Goal: Feedback & Contribution: Contribute content

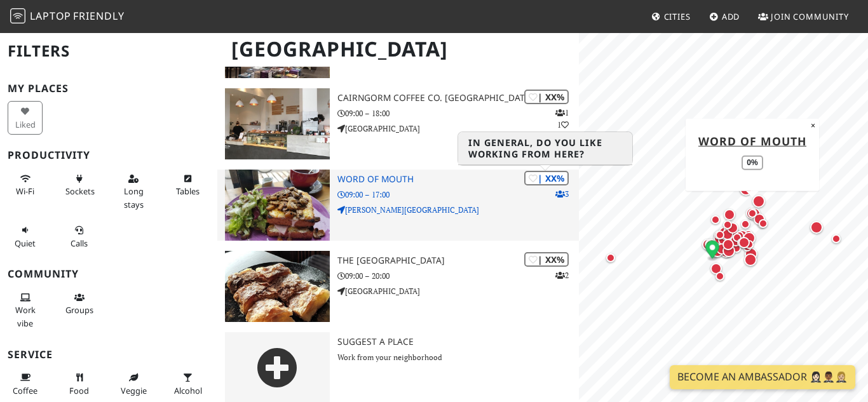
scroll to position [5047, 0]
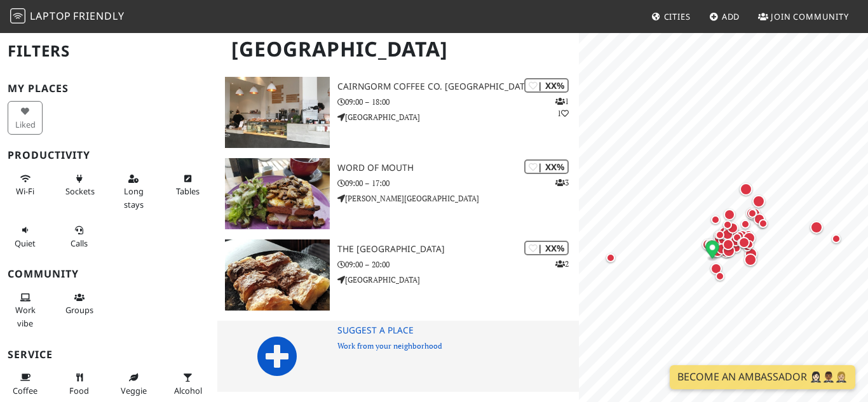
click at [290, 358] on icon at bounding box center [277, 356] width 41 height 41
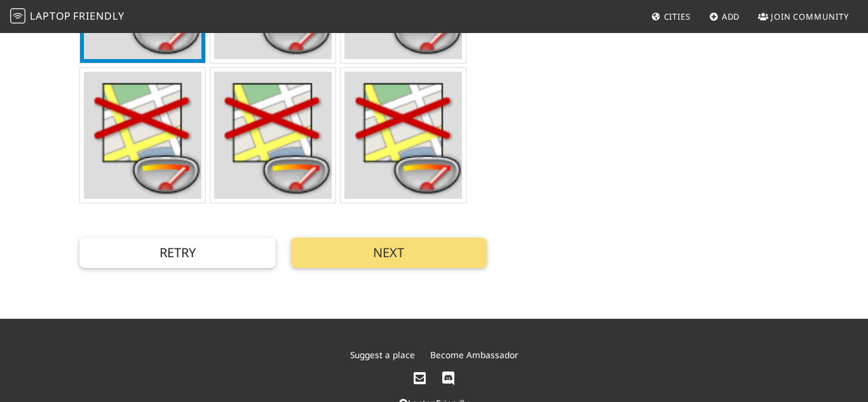
scroll to position [541, 0]
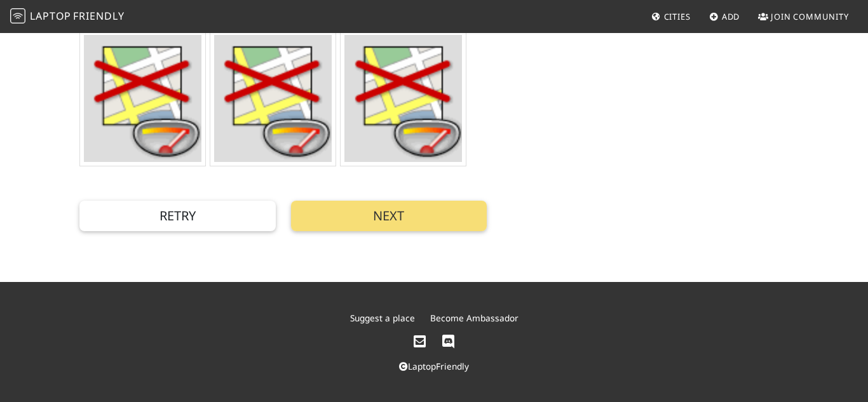
type input "Café Florentin, Polwarth Crescent, Edinburgh, UK"
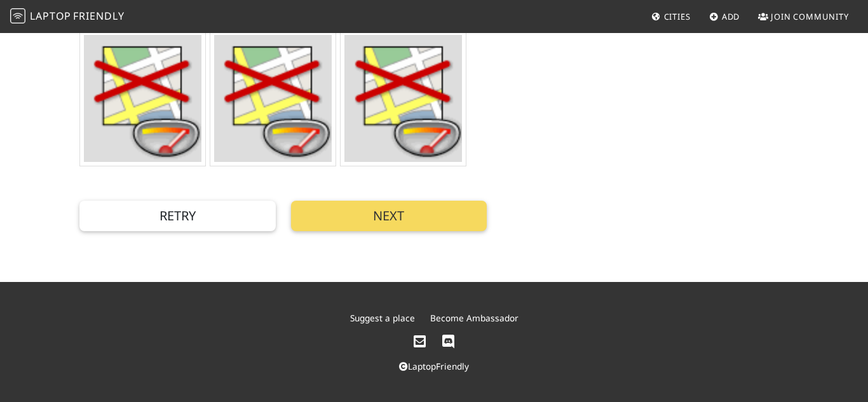
click at [394, 216] on button "Next" at bounding box center [389, 216] width 196 height 31
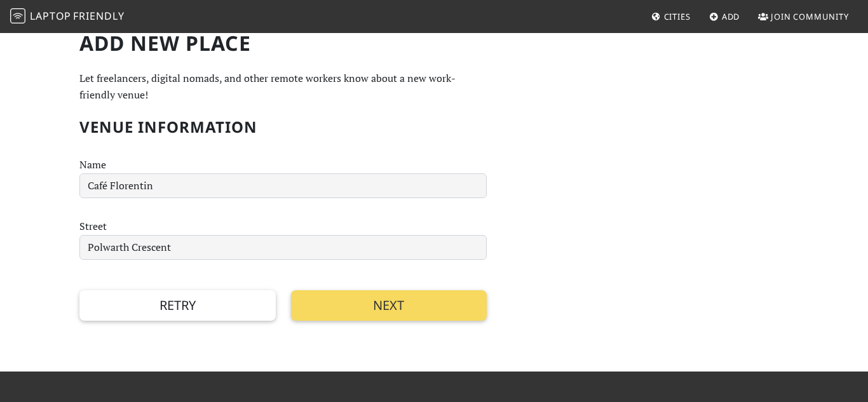
scroll to position [0, 0]
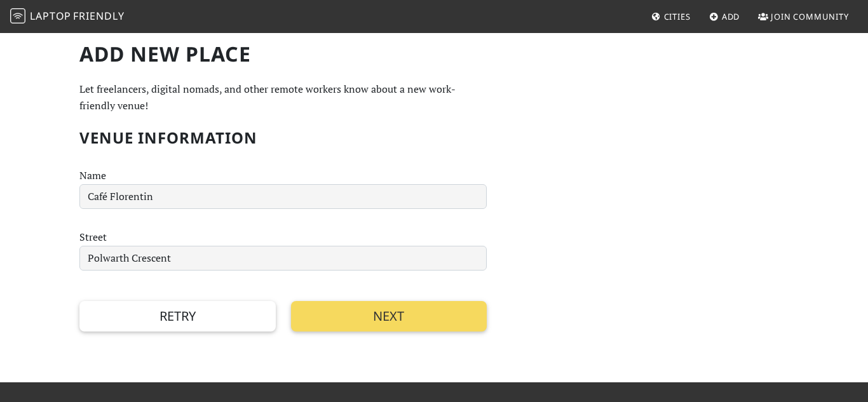
click at [388, 327] on button "Next" at bounding box center [389, 316] width 196 height 31
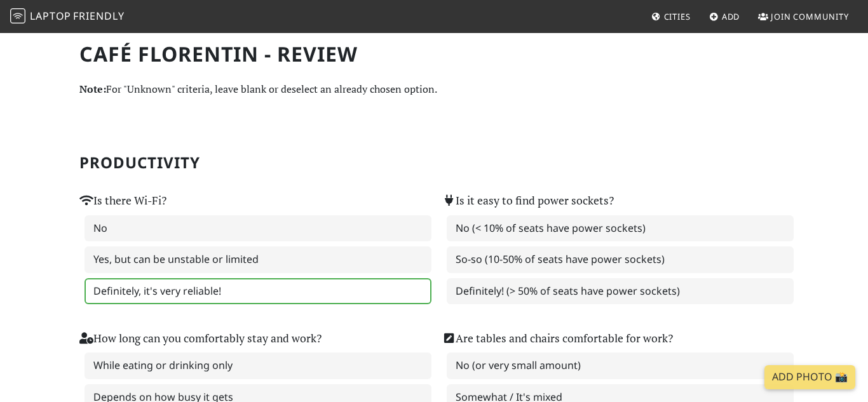
click at [204, 290] on label "Definitely, it's very reliable!" at bounding box center [258, 291] width 347 height 27
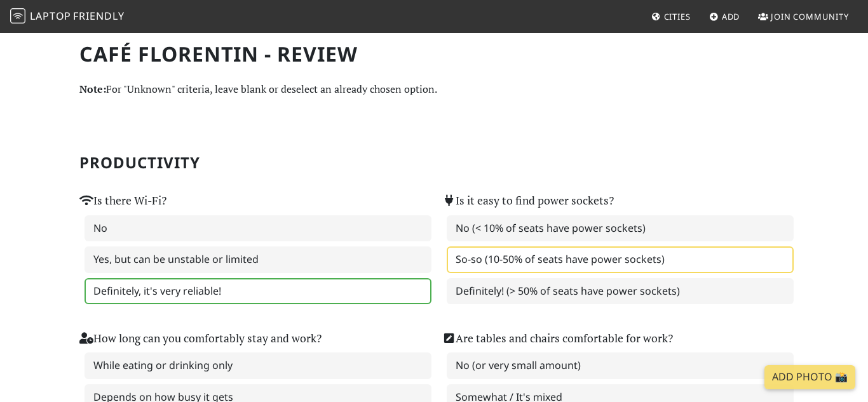
click at [568, 264] on label "So-so (10-50% of seats have power sockets)" at bounding box center [620, 260] width 347 height 27
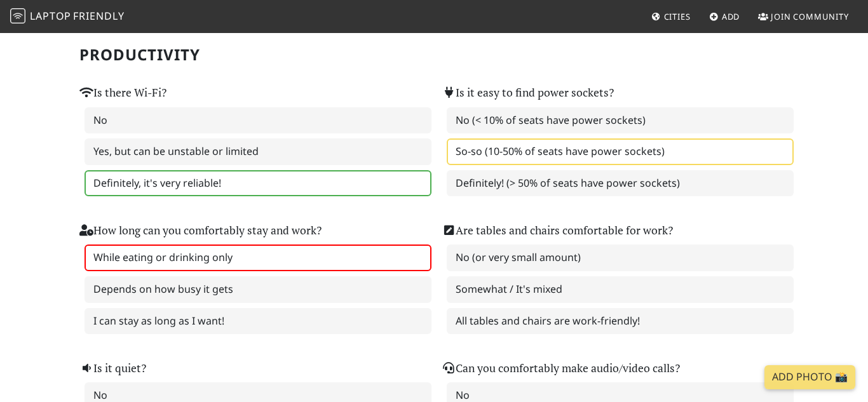
scroll to position [123, 0]
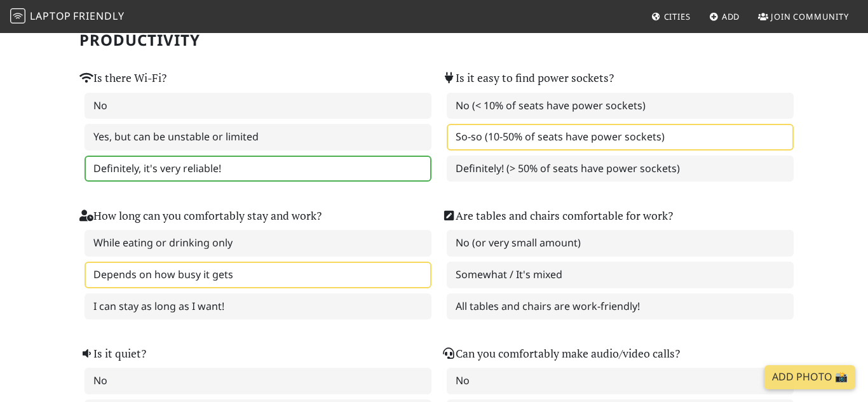
click at [287, 280] on label "Depends on how busy it gets" at bounding box center [258, 275] width 347 height 27
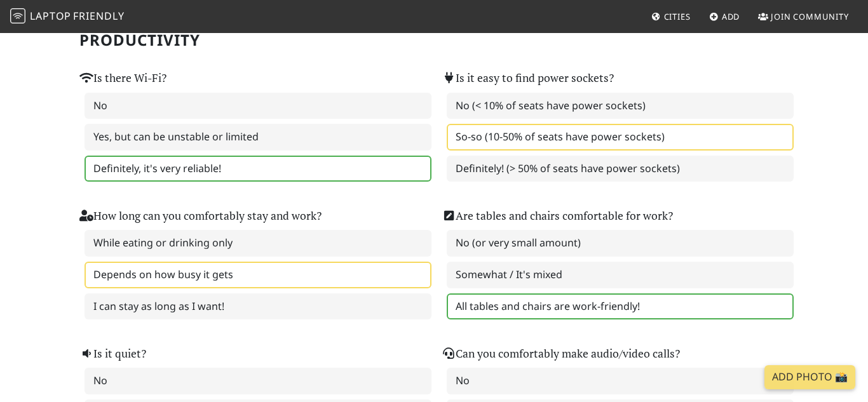
click at [490, 303] on label "All tables and chairs are work-friendly!" at bounding box center [620, 307] width 347 height 27
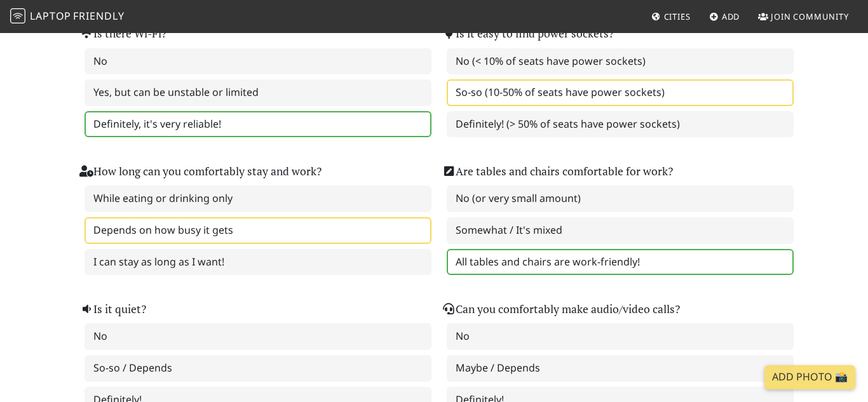
scroll to position [210, 0]
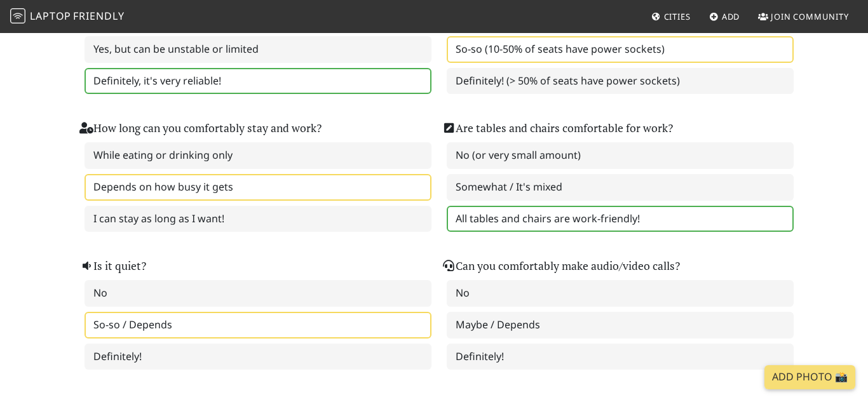
click at [234, 329] on label "So-so / Depends" at bounding box center [258, 325] width 347 height 27
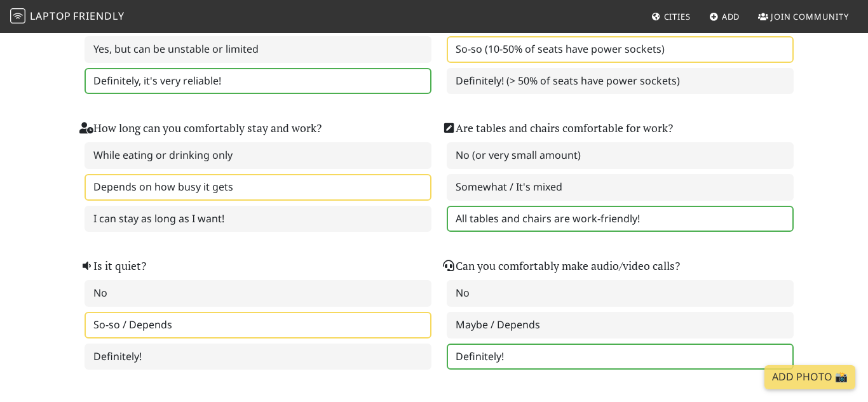
click at [528, 352] on label "Definitely!" at bounding box center [620, 357] width 347 height 27
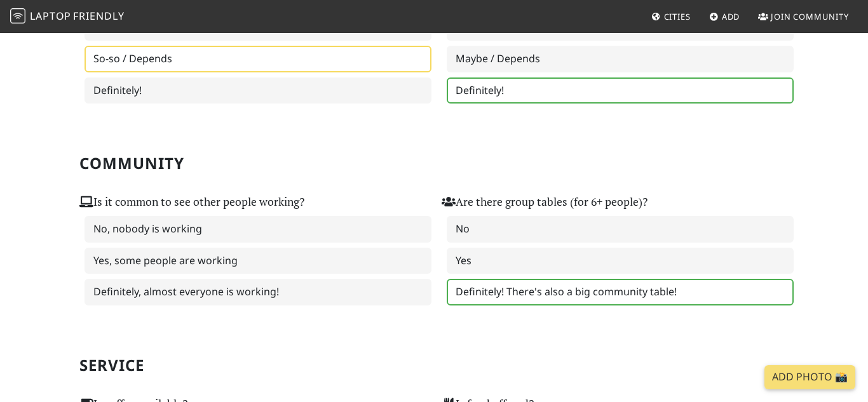
scroll to position [495, 0]
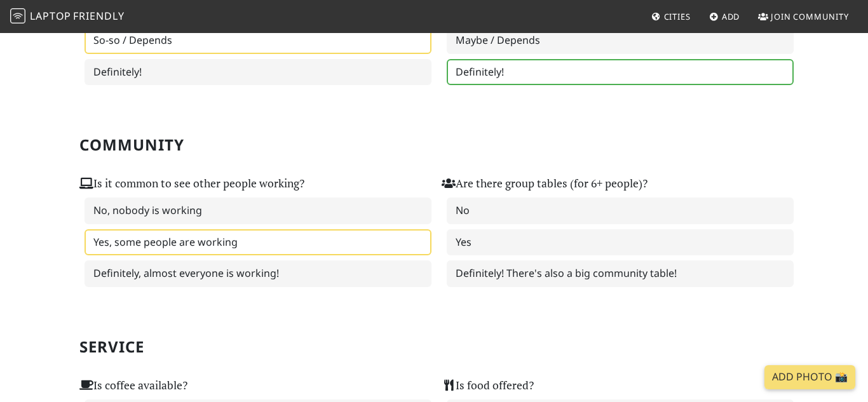
click at [191, 244] on label "Yes, some people are working" at bounding box center [258, 243] width 347 height 27
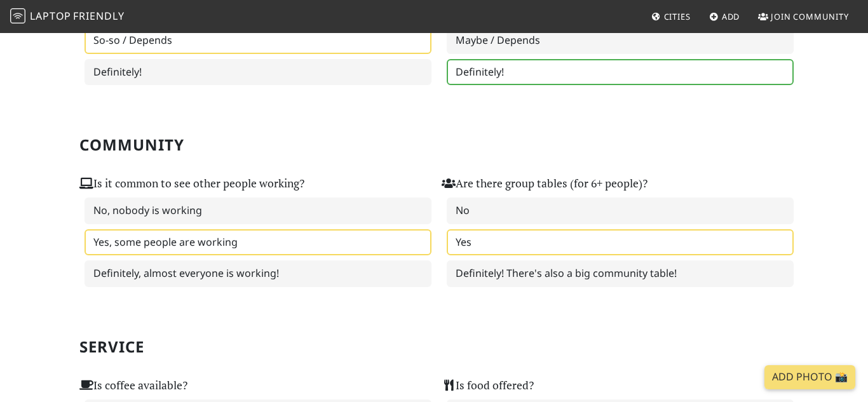
click at [487, 242] on label "Yes" at bounding box center [620, 243] width 347 height 27
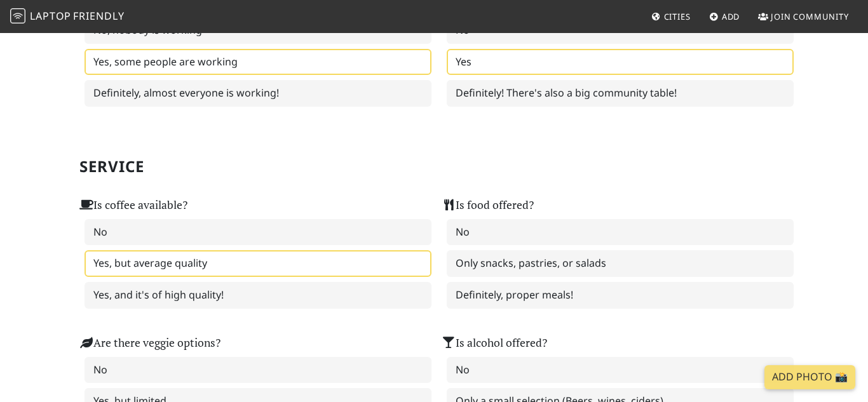
scroll to position [692, 0]
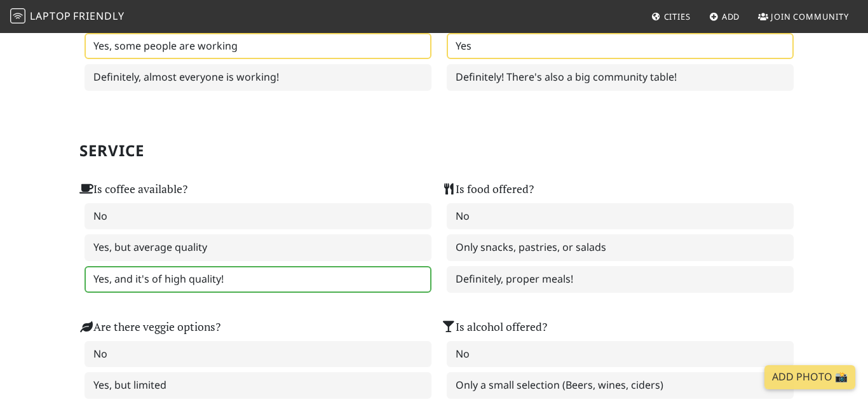
click at [179, 280] on label "Yes, and it's of high quality!" at bounding box center [258, 279] width 347 height 27
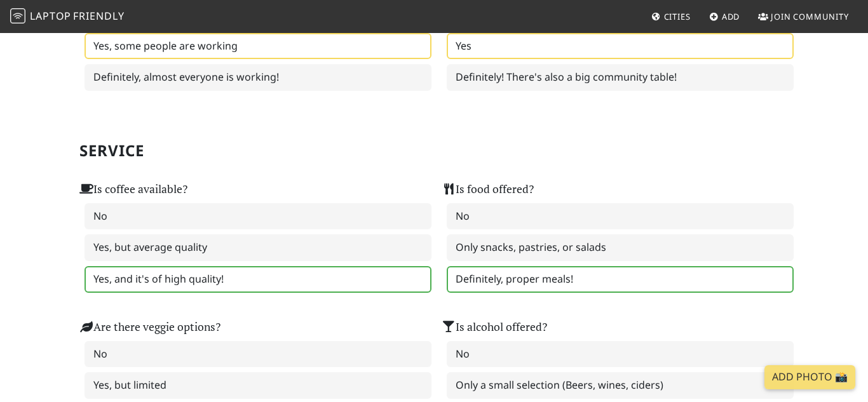
click at [519, 277] on label "Definitely, proper meals!" at bounding box center [620, 279] width 347 height 27
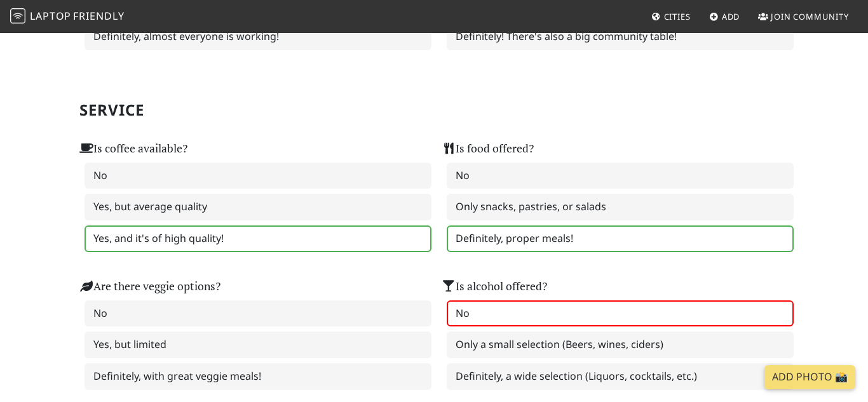
scroll to position [854, 0]
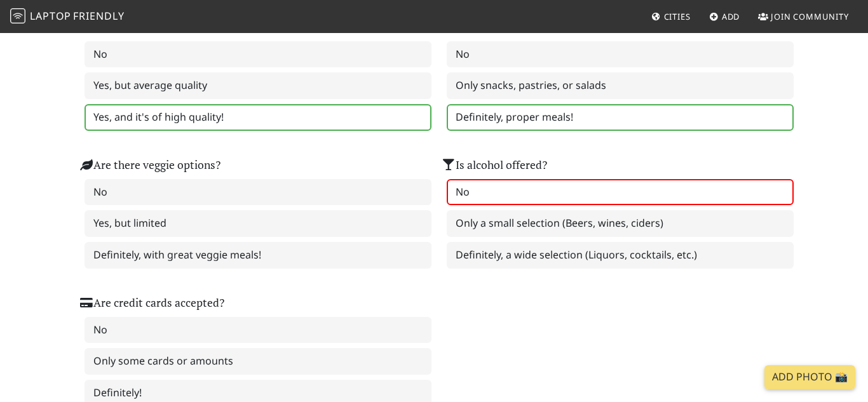
click at [496, 198] on label "No" at bounding box center [620, 192] width 347 height 27
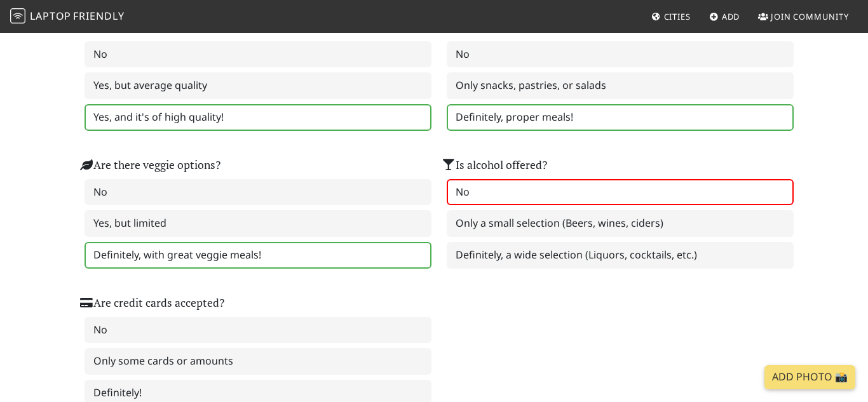
click at [175, 258] on label "Definitely, with great veggie meals!" at bounding box center [258, 255] width 347 height 27
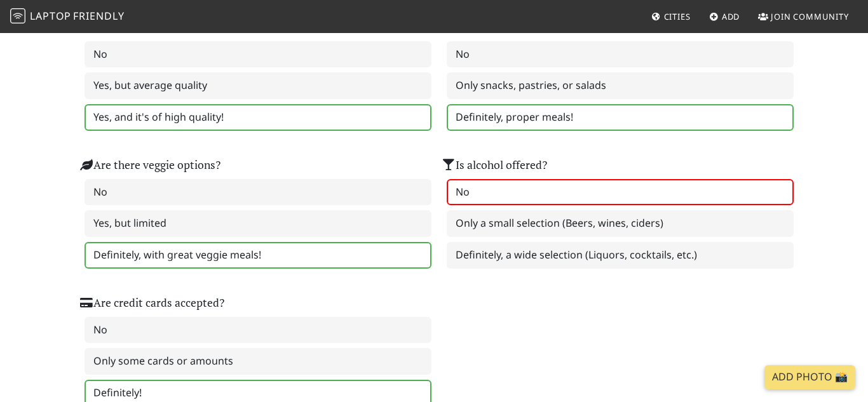
click at [123, 401] on label "Definitely!" at bounding box center [258, 393] width 347 height 27
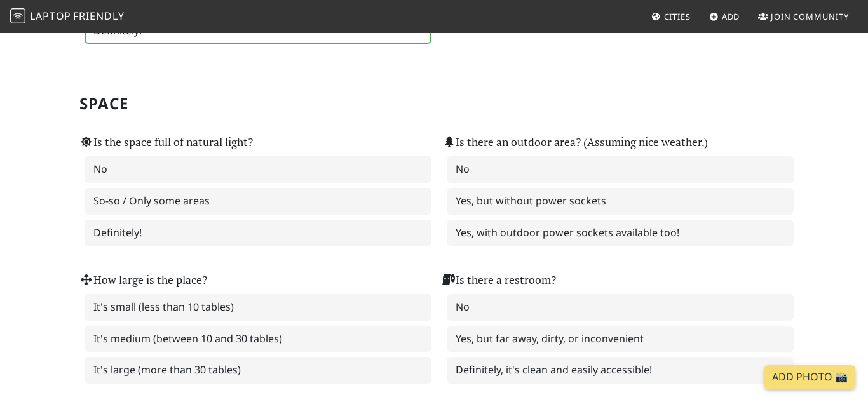
scroll to position [1158, 0]
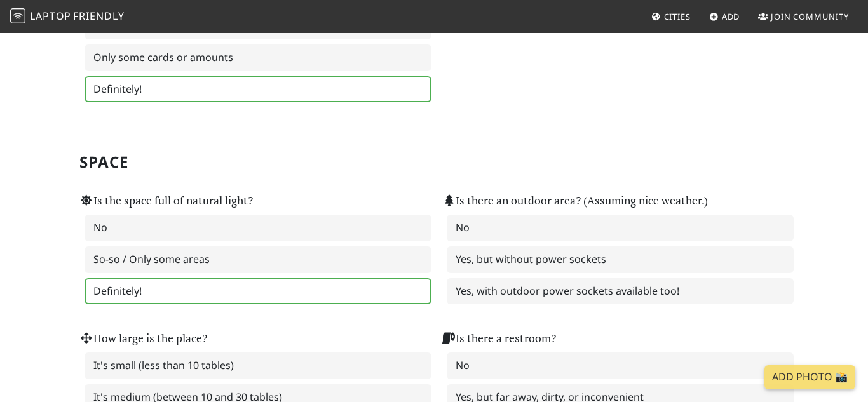
click at [196, 292] on label "Definitely!" at bounding box center [258, 291] width 347 height 27
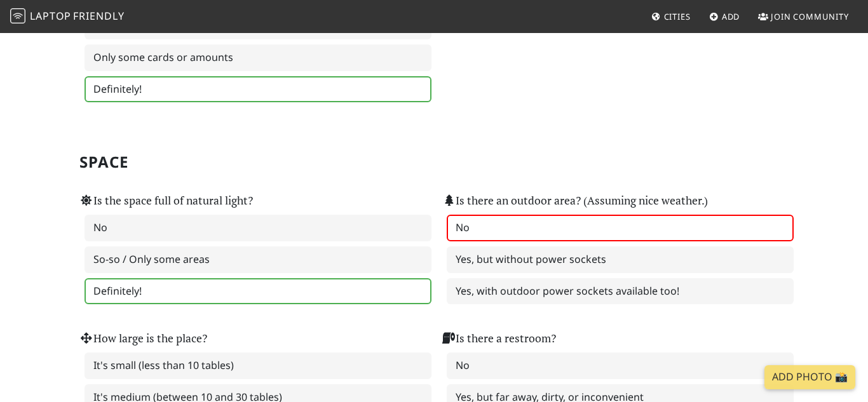
click at [504, 231] on label "No" at bounding box center [620, 228] width 347 height 27
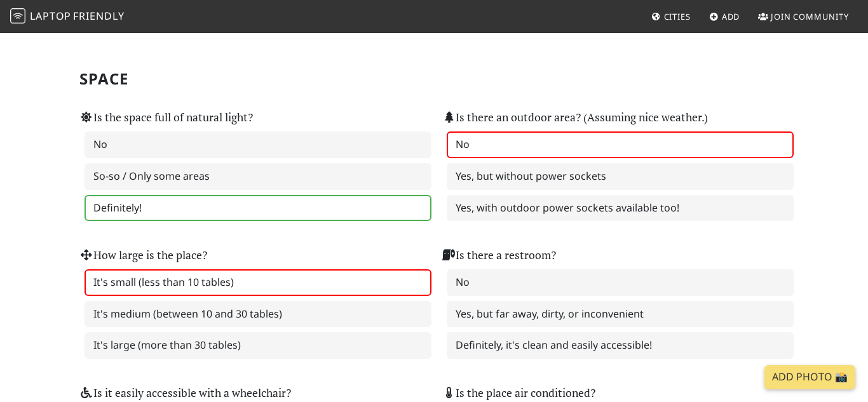
scroll to position [1257, 0]
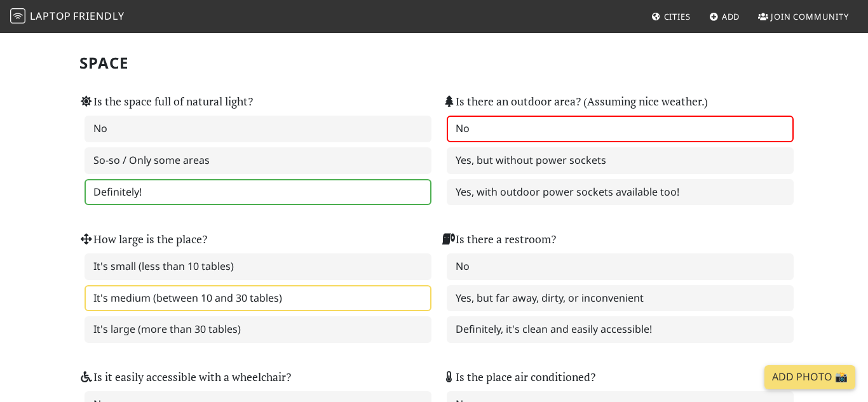
click at [282, 301] on label "It's medium (between 10 and 30 tables)" at bounding box center [258, 298] width 347 height 27
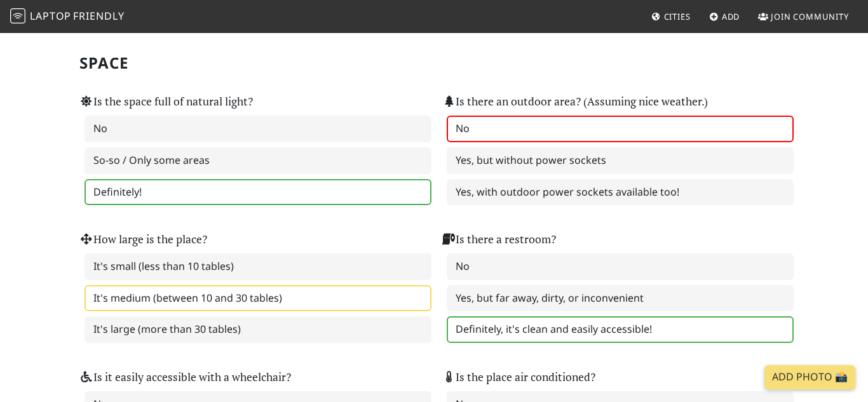
click at [544, 327] on label "Definitely, it's clean and easily accessible!" at bounding box center [620, 330] width 347 height 27
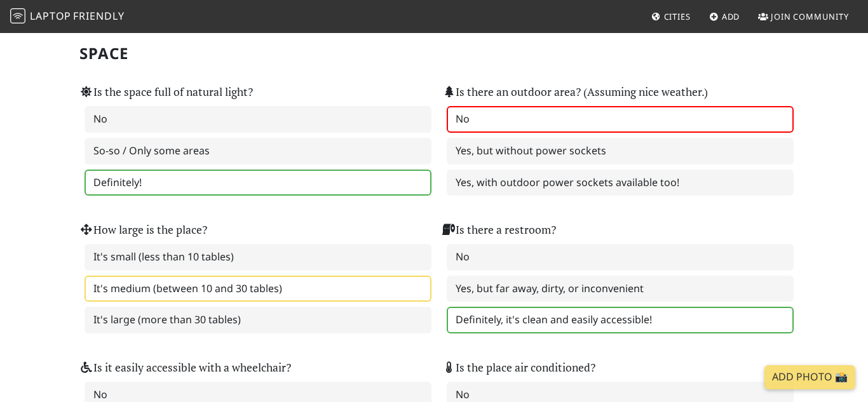
scroll to position [1357, 0]
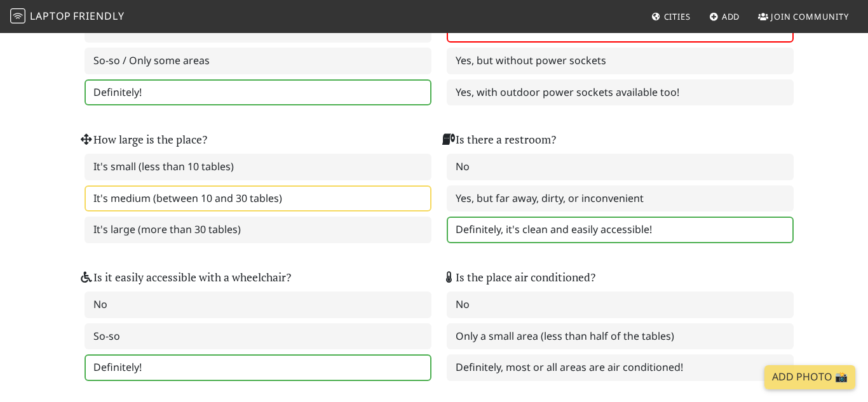
click at [142, 366] on label "Definitely!" at bounding box center [258, 368] width 347 height 27
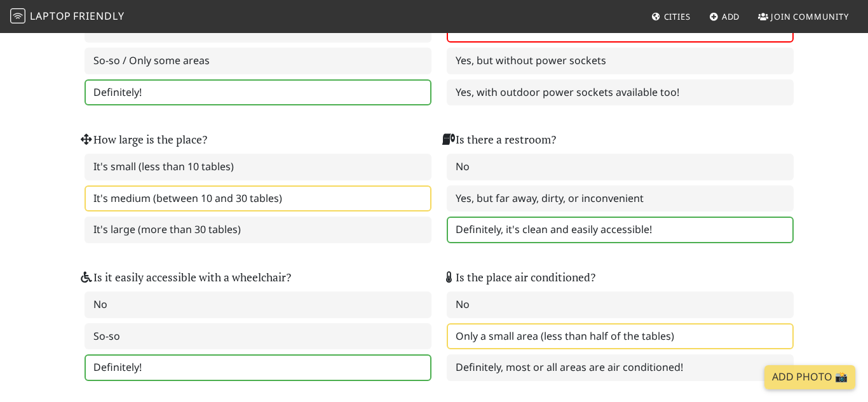
click at [532, 334] on label "Only a small area (less than half of the tables)" at bounding box center [620, 337] width 347 height 27
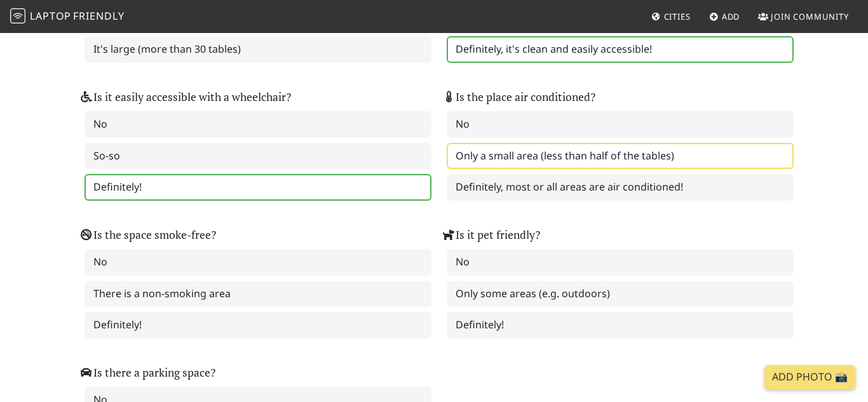
scroll to position [1541, 0]
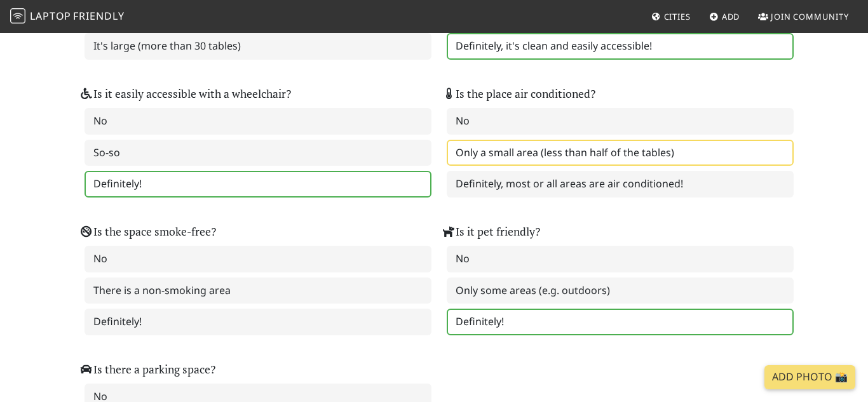
click at [490, 320] on label "Definitely!" at bounding box center [620, 322] width 347 height 27
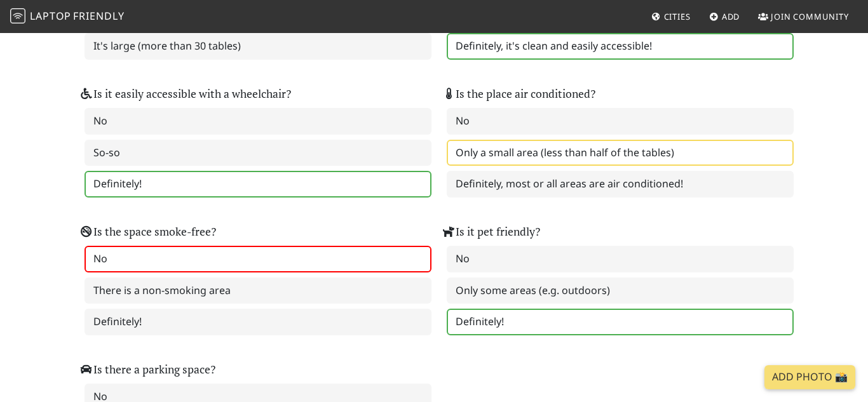
click at [117, 258] on label "No" at bounding box center [258, 259] width 347 height 27
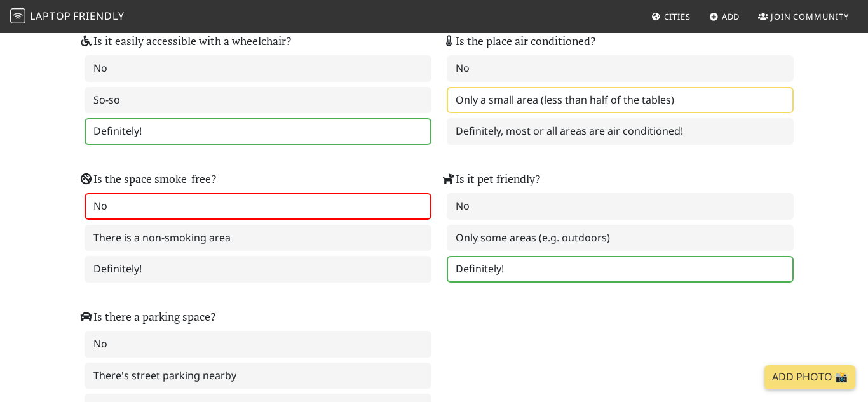
scroll to position [1596, 0]
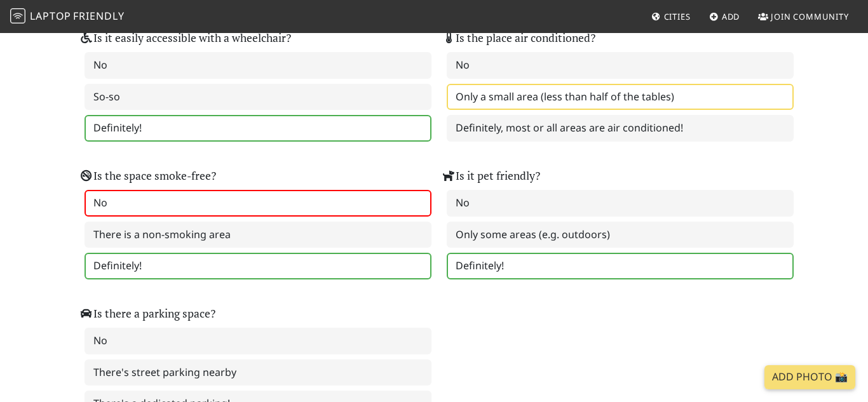
click at [140, 271] on label "Definitely!" at bounding box center [258, 266] width 347 height 27
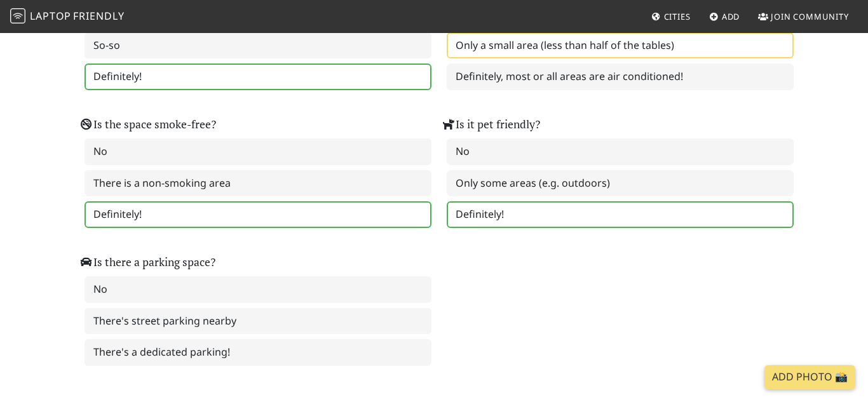
scroll to position [1685, 0]
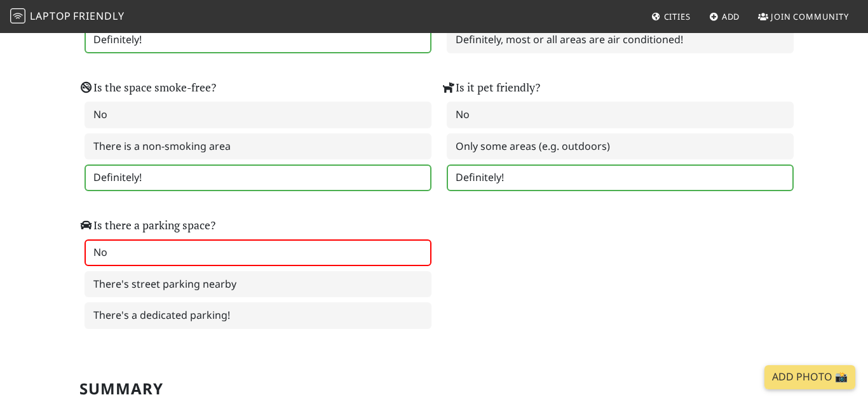
click at [176, 259] on label "No" at bounding box center [258, 253] width 347 height 27
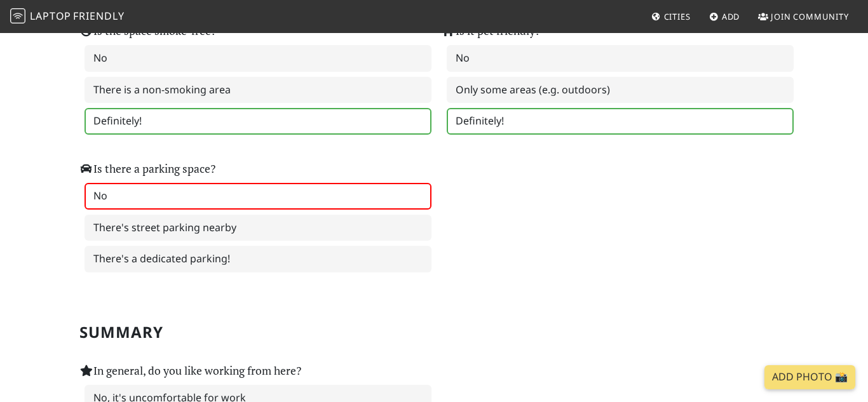
scroll to position [1869, 0]
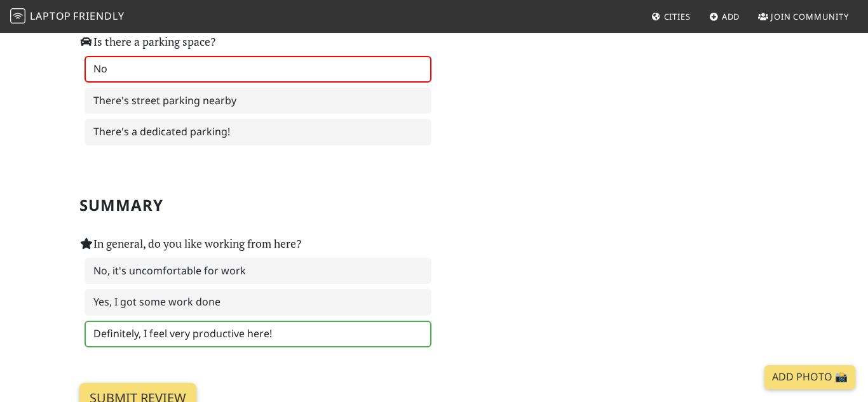
click at [191, 326] on label "Definitely, I feel very productive here!" at bounding box center [258, 334] width 347 height 27
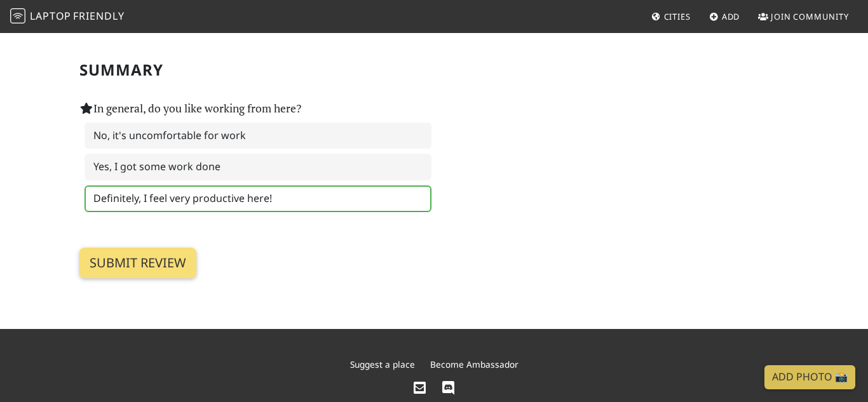
scroll to position [2008, 0]
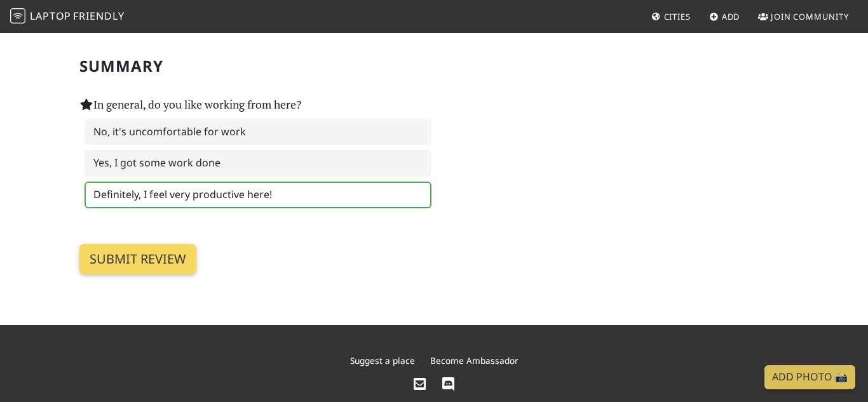
click at [136, 263] on input "Submit review" at bounding box center [137, 259] width 117 height 31
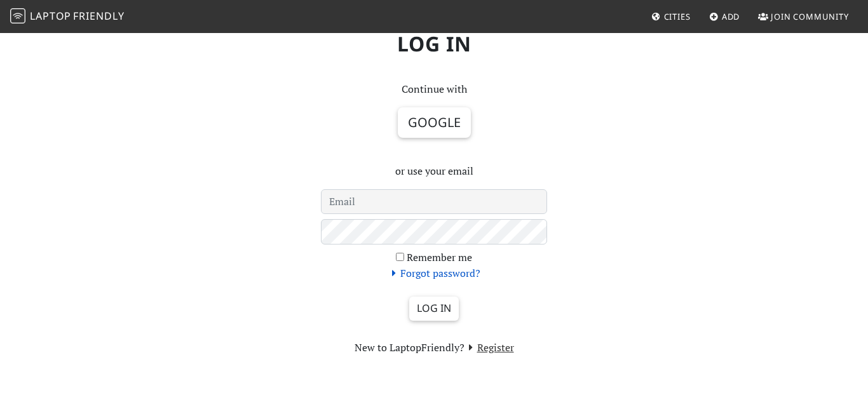
scroll to position [62, 0]
click at [486, 340] on link "Register" at bounding box center [490, 347] width 50 height 14
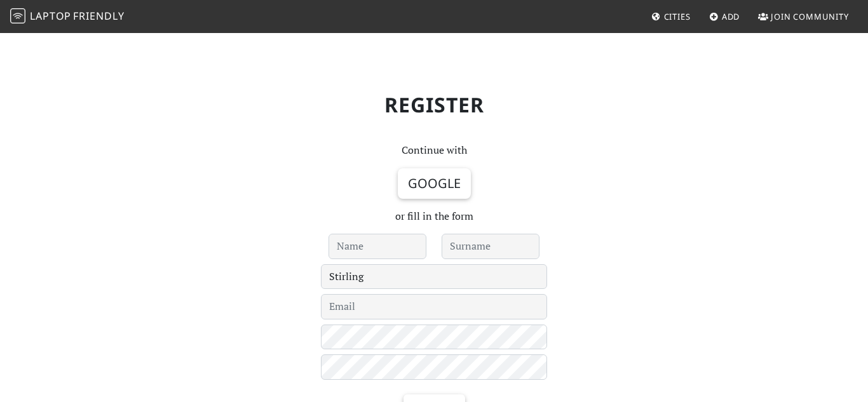
type input "p"
type input "[PERSON_NAME]"
type input "Adshead"
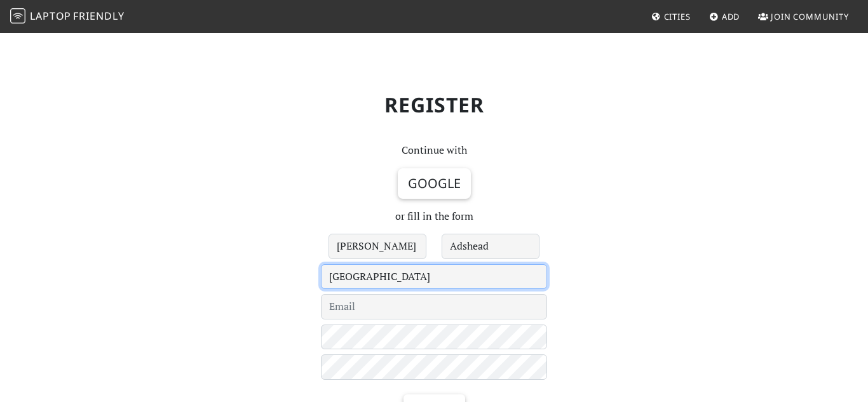
select select "51"
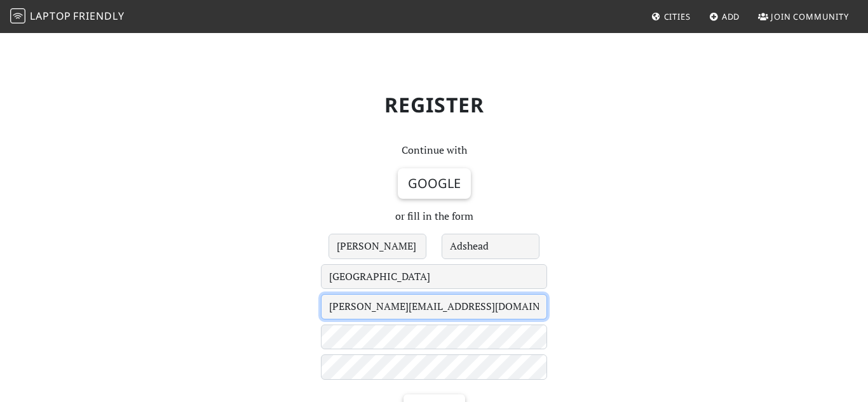
type input "peter.adshead@gmail.com"
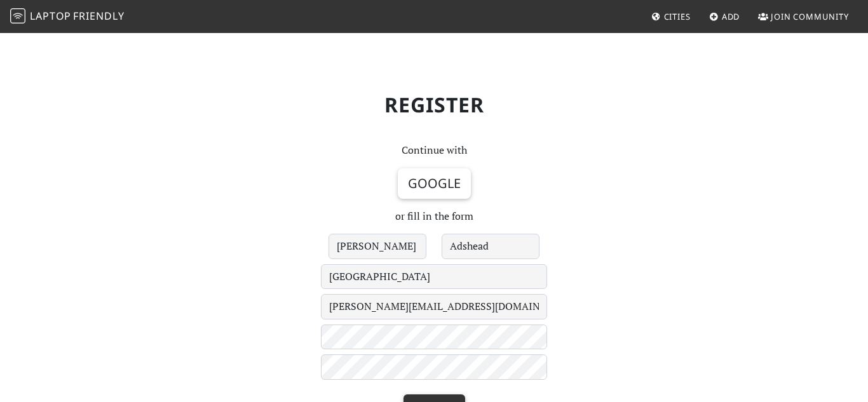
scroll to position [16, 0]
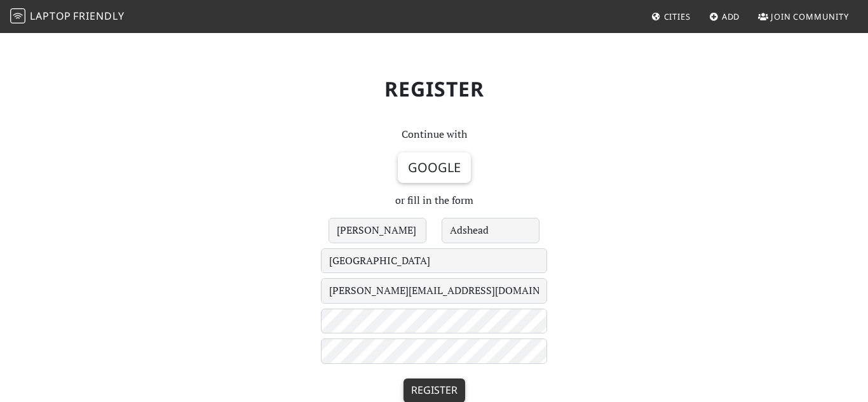
click at [404, 379] on input "Register" at bounding box center [435, 391] width 62 height 24
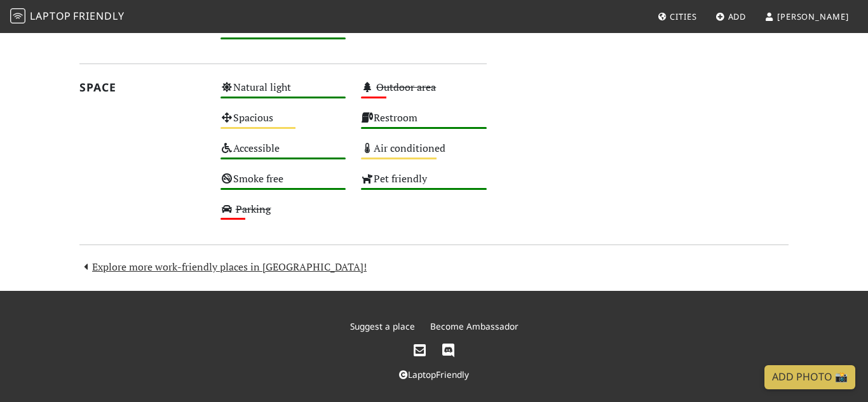
scroll to position [787, 0]
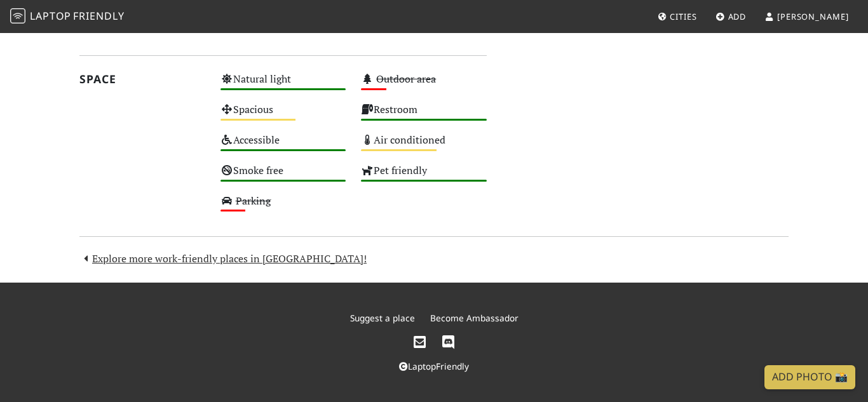
click at [447, 364] on link "LaptopFriendly" at bounding box center [434, 366] width 70 height 12
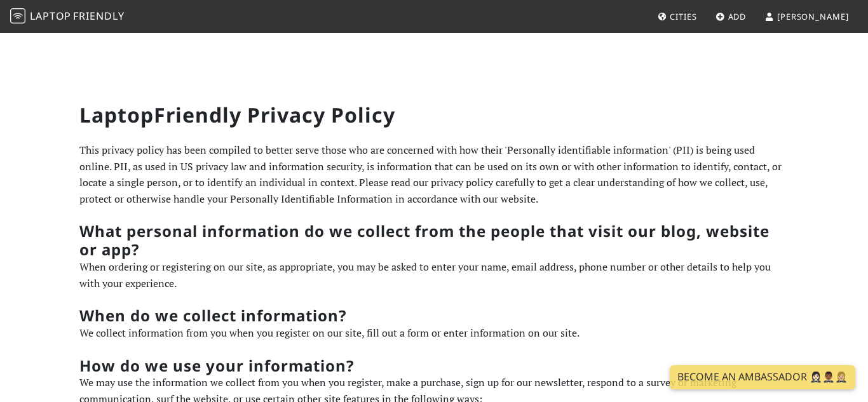
click at [697, 20] on span "Cities" at bounding box center [683, 16] width 27 height 11
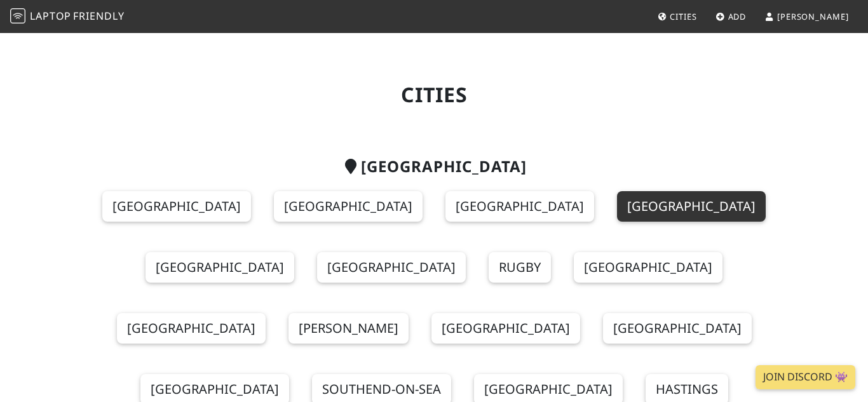
click at [617, 210] on link "[GEOGRAPHIC_DATA]" at bounding box center [691, 206] width 149 height 31
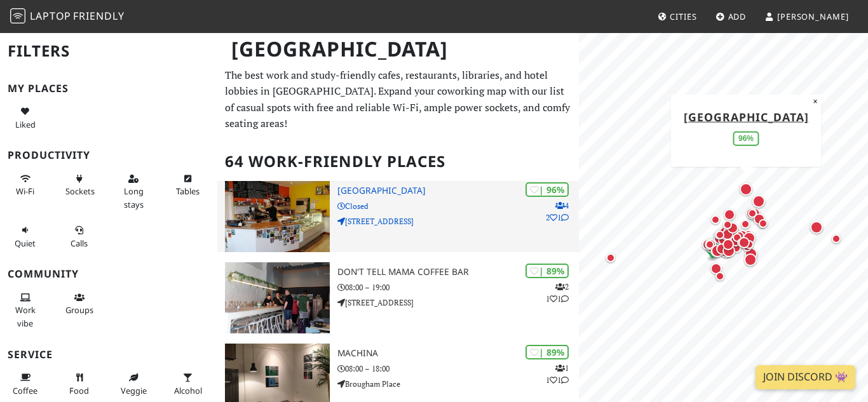
click at [390, 188] on h3 "[GEOGRAPHIC_DATA]" at bounding box center [458, 191] width 241 height 11
